Goal: Task Accomplishment & Management: Complete application form

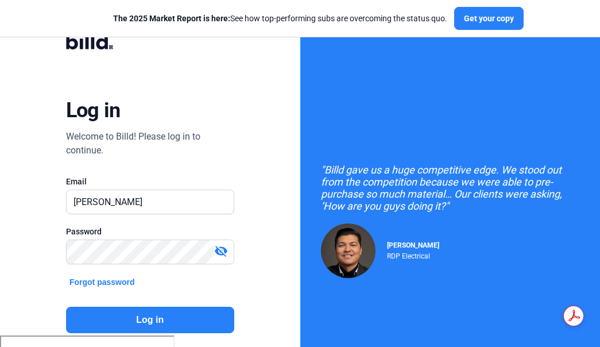
type input "[PERSON_NAME][EMAIL_ADDRESS][DOMAIN_NAME]"
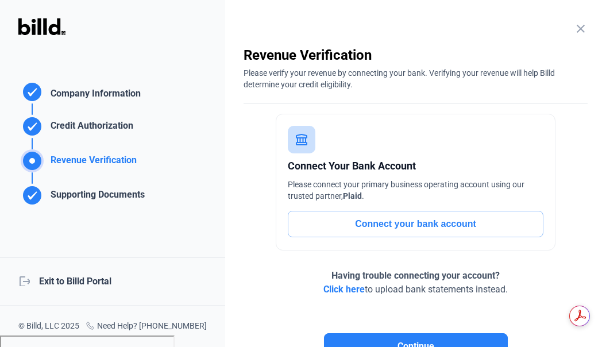
click at [53, 279] on div "logout Exit to Billd Portal" at bounding box center [112, 281] width 225 height 49
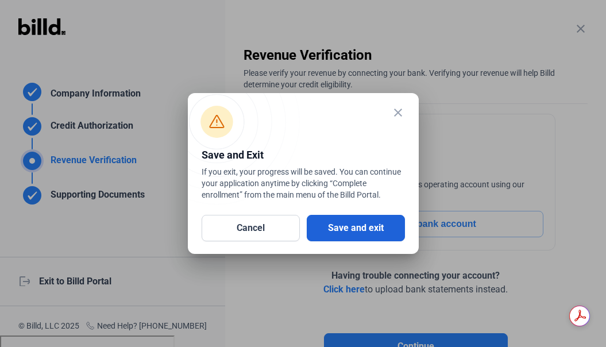
click at [342, 226] on button "Save and exit" at bounding box center [356, 228] width 98 height 26
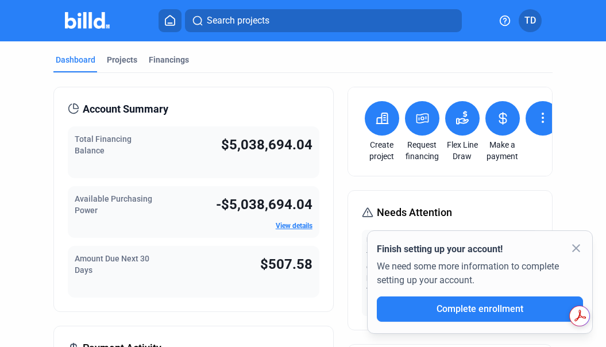
click at [384, 121] on icon at bounding box center [381, 118] width 11 height 10
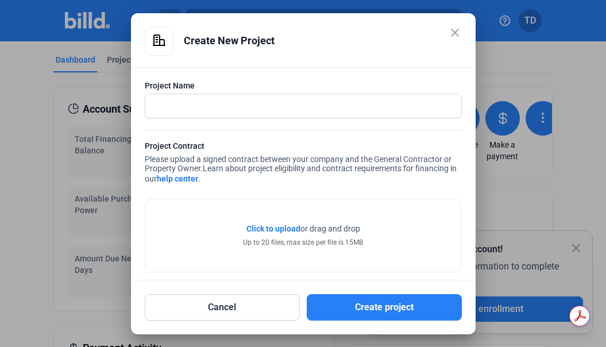
drag, startPoint x: 213, startPoint y: 178, endPoint x: 143, endPoint y: 158, distance: 72.4
click at [143, 158] on div "Project Name Project Contract Please upload a signed contract between your comp…" at bounding box center [303, 173] width 345 height 213
click at [292, 188] on div "Click to upload Tap to upload or drag and drop Up to 20 files, max size per fil…" at bounding box center [303, 229] width 317 height 85
drag, startPoint x: 220, startPoint y: 178, endPoint x: 143, endPoint y: 154, distance: 81.1
click at [143, 154] on div "Project Name Project Contract Please upload a signed contract between your comp…" at bounding box center [303, 173] width 345 height 213
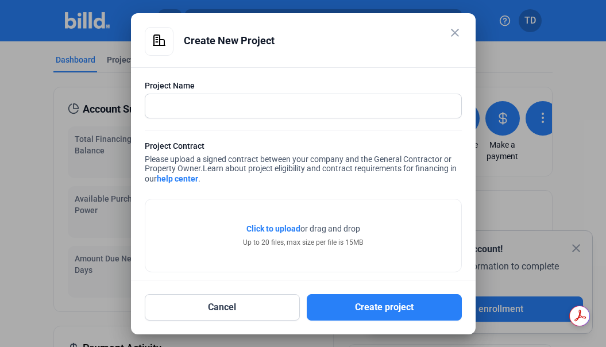
click at [272, 162] on div "Project Contract Please upload a signed contract between your company and the G…" at bounding box center [303, 163] width 317 height 47
click at [181, 179] on link "help center" at bounding box center [177, 178] width 41 height 9
click at [456, 28] on mat-icon "close" at bounding box center [455, 33] width 14 height 14
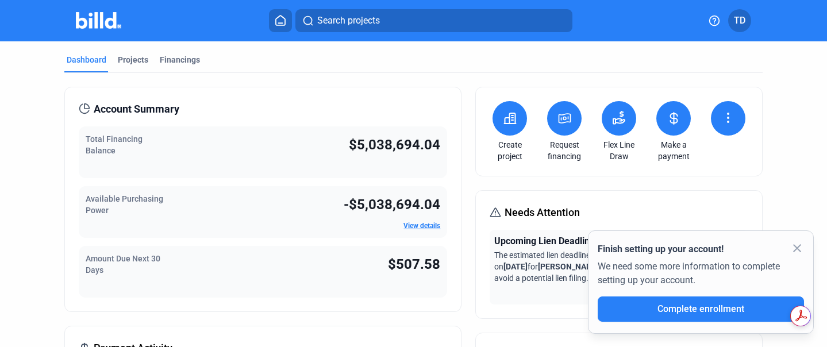
click at [600, 22] on button "TD" at bounding box center [739, 20] width 23 height 23
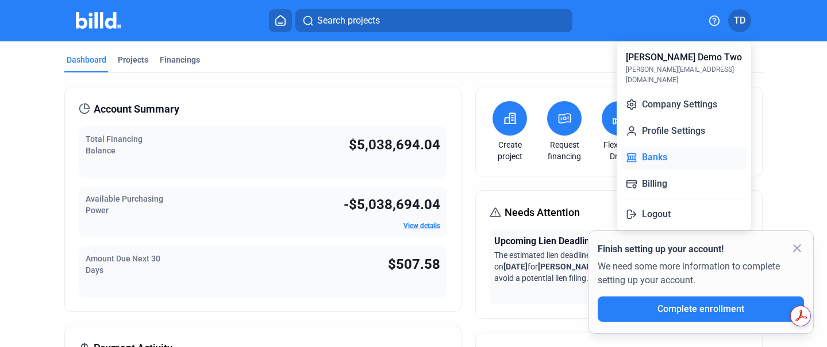
click at [600, 146] on button "Banks" at bounding box center [683, 157] width 125 height 23
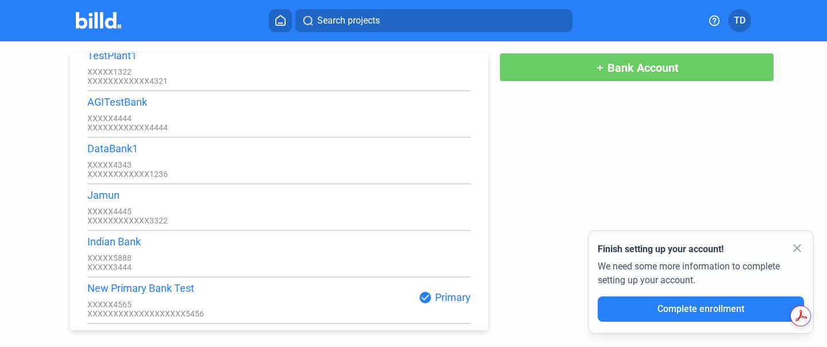
scroll to position [5108, 0]
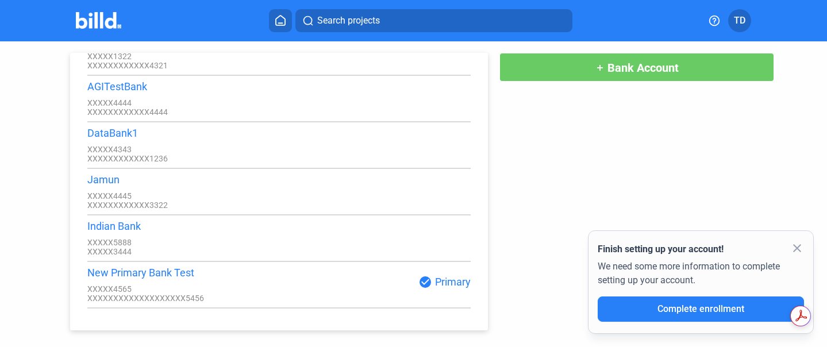
click at [563, 68] on button "add Bank Account" at bounding box center [636, 67] width 275 height 29
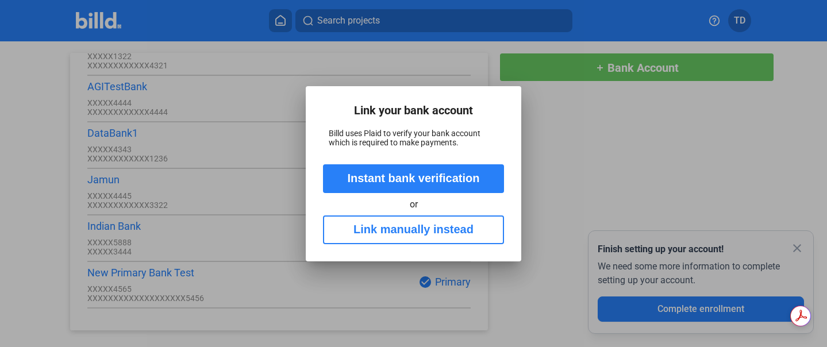
click at [582, 175] on div at bounding box center [413, 173] width 827 height 347
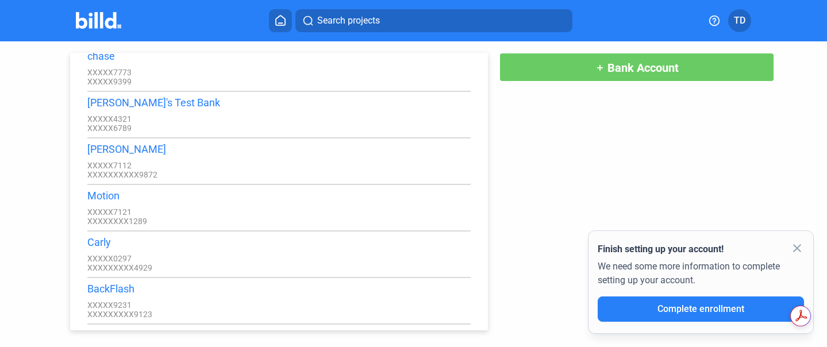
scroll to position [0, 0]
